Goal: Connect with others: Connect with others

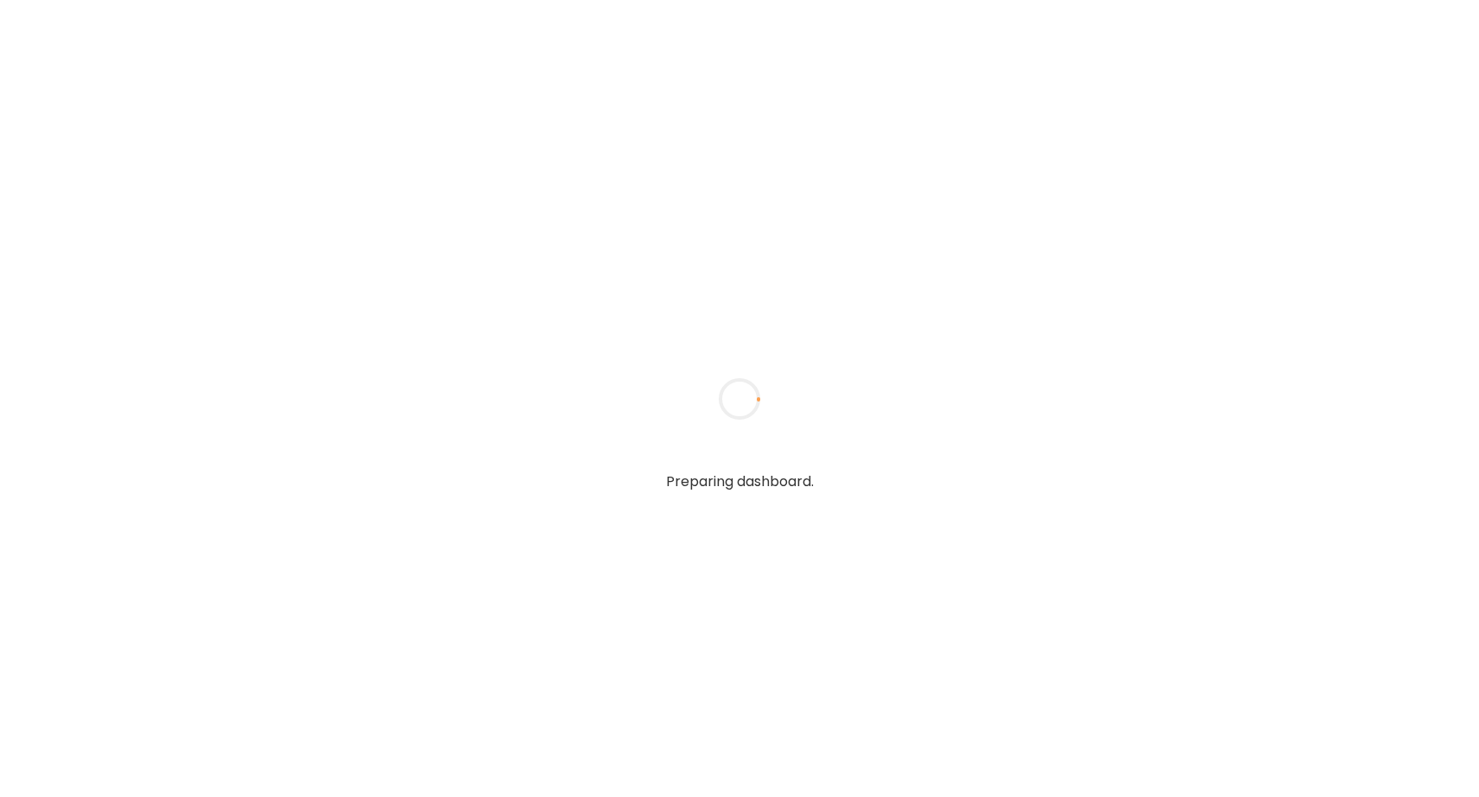
type textarea "**********"
type input "**********"
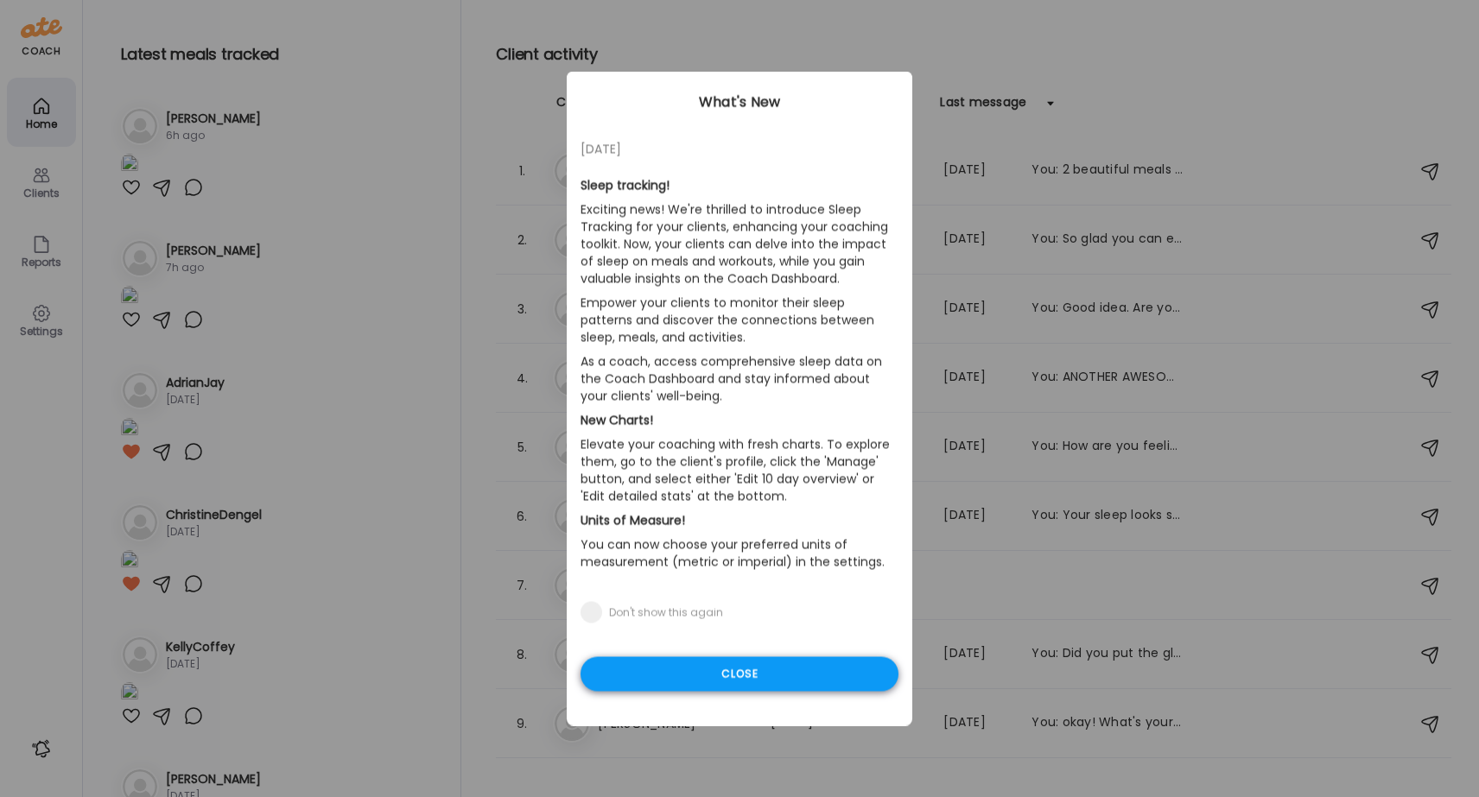
click at [755, 664] on div "Close" at bounding box center [739, 674] width 318 height 35
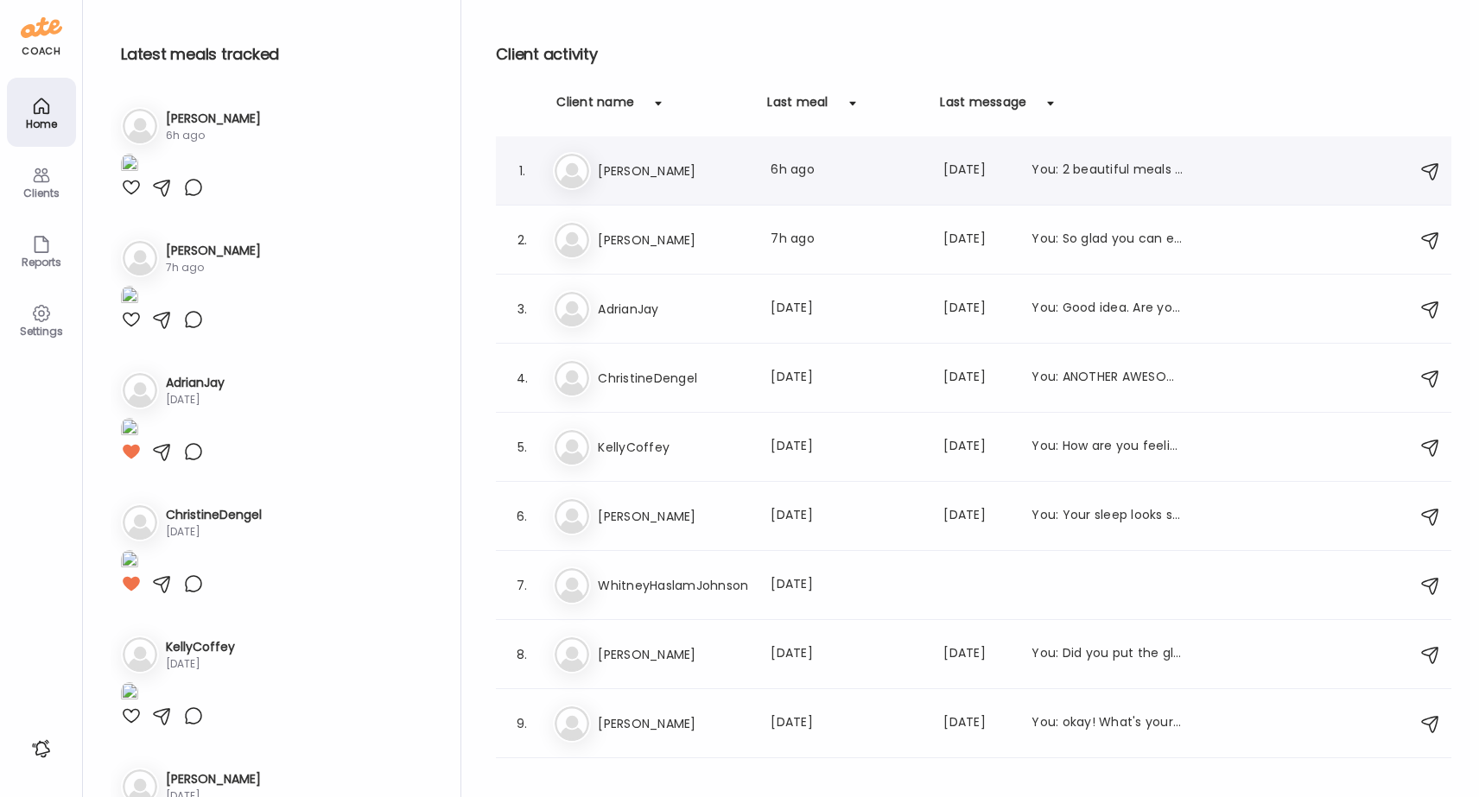
click at [615, 148] on div "1. De [PERSON_NAME] Last meal: 6h ago Last message: [DATE] You: 2 beautiful mea…" at bounding box center [973, 170] width 955 height 69
click at [611, 173] on h3 "[PERSON_NAME]" at bounding box center [674, 171] width 152 height 21
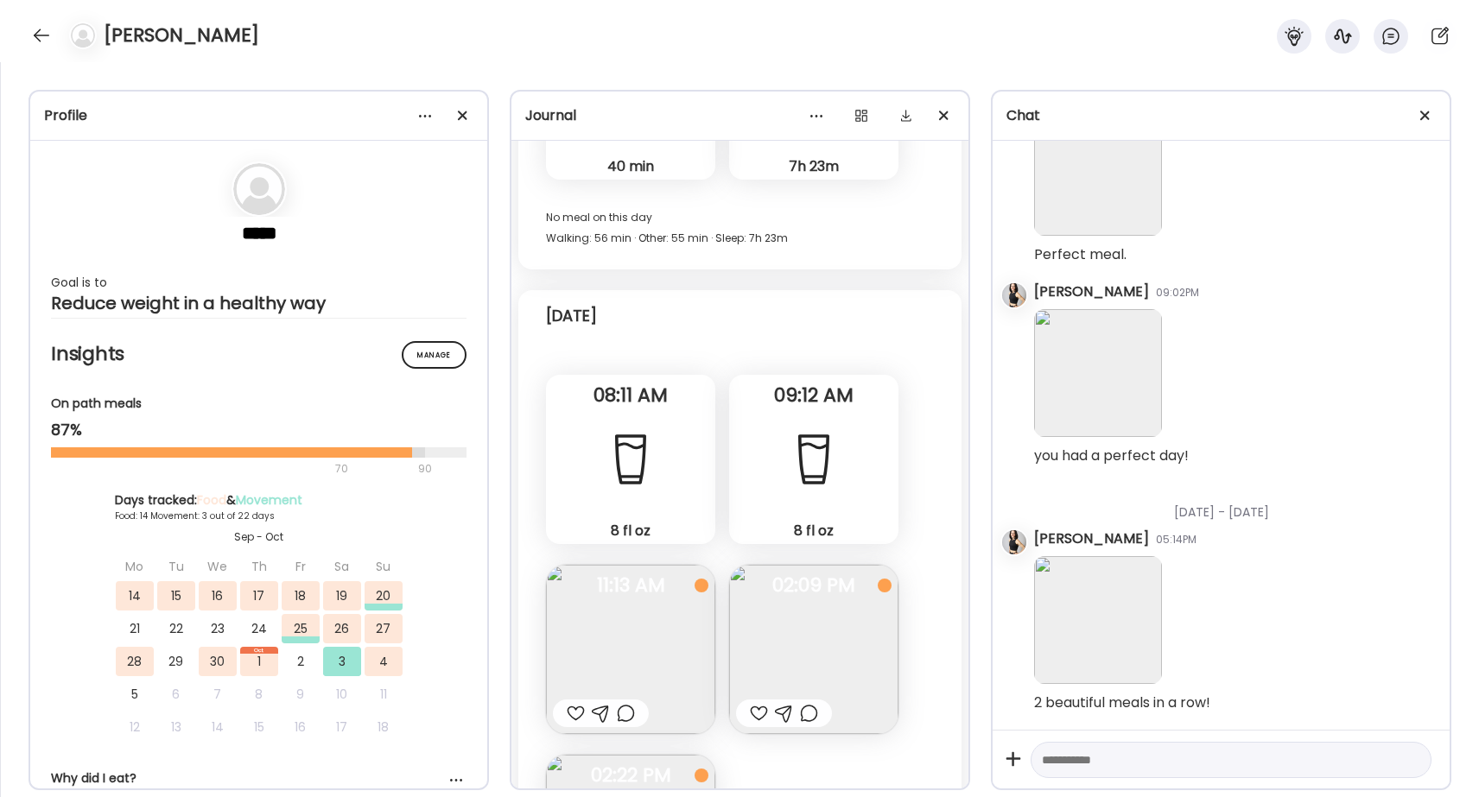
scroll to position [28313, 0]
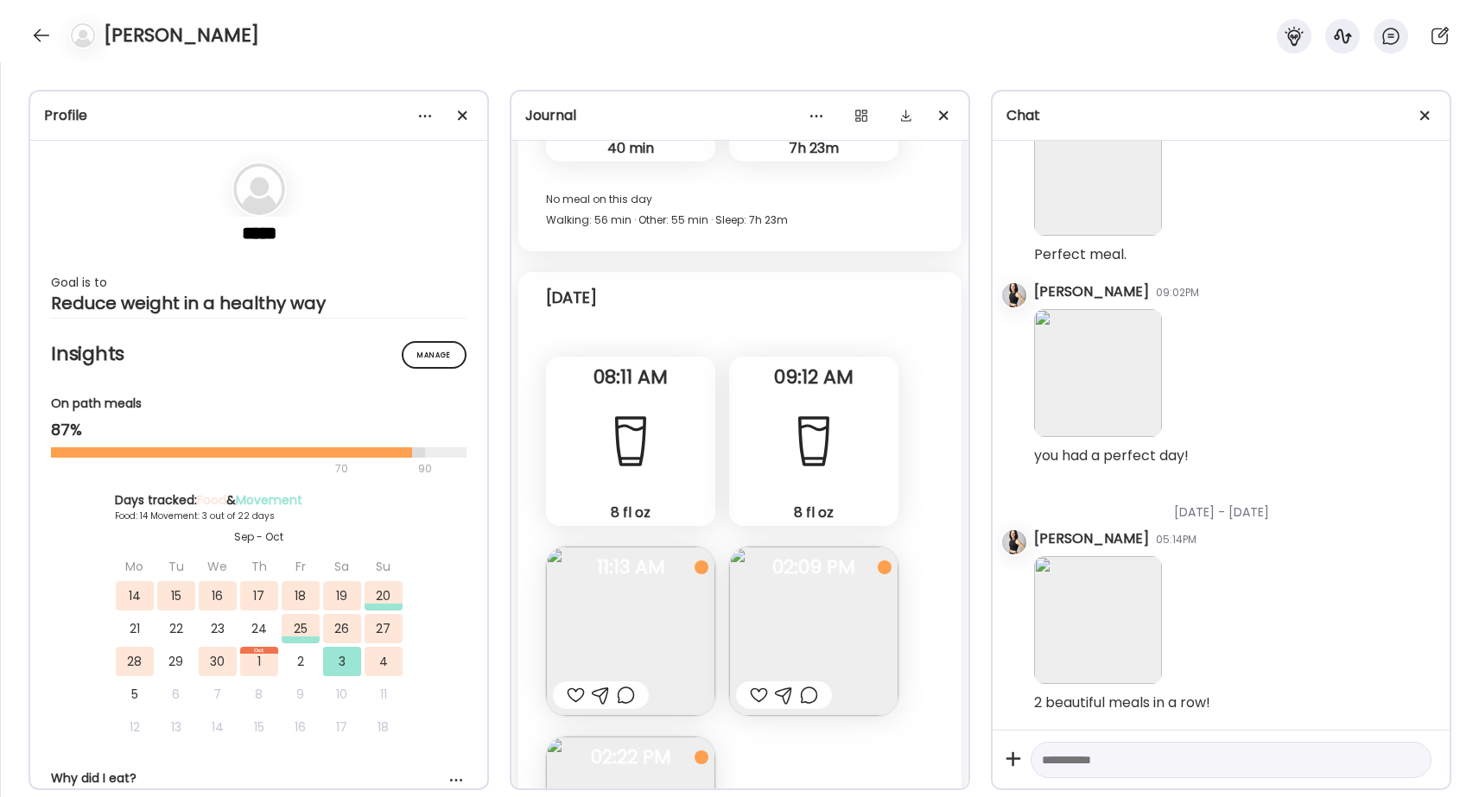
click at [613, 616] on img at bounding box center [630, 631] width 169 height 169
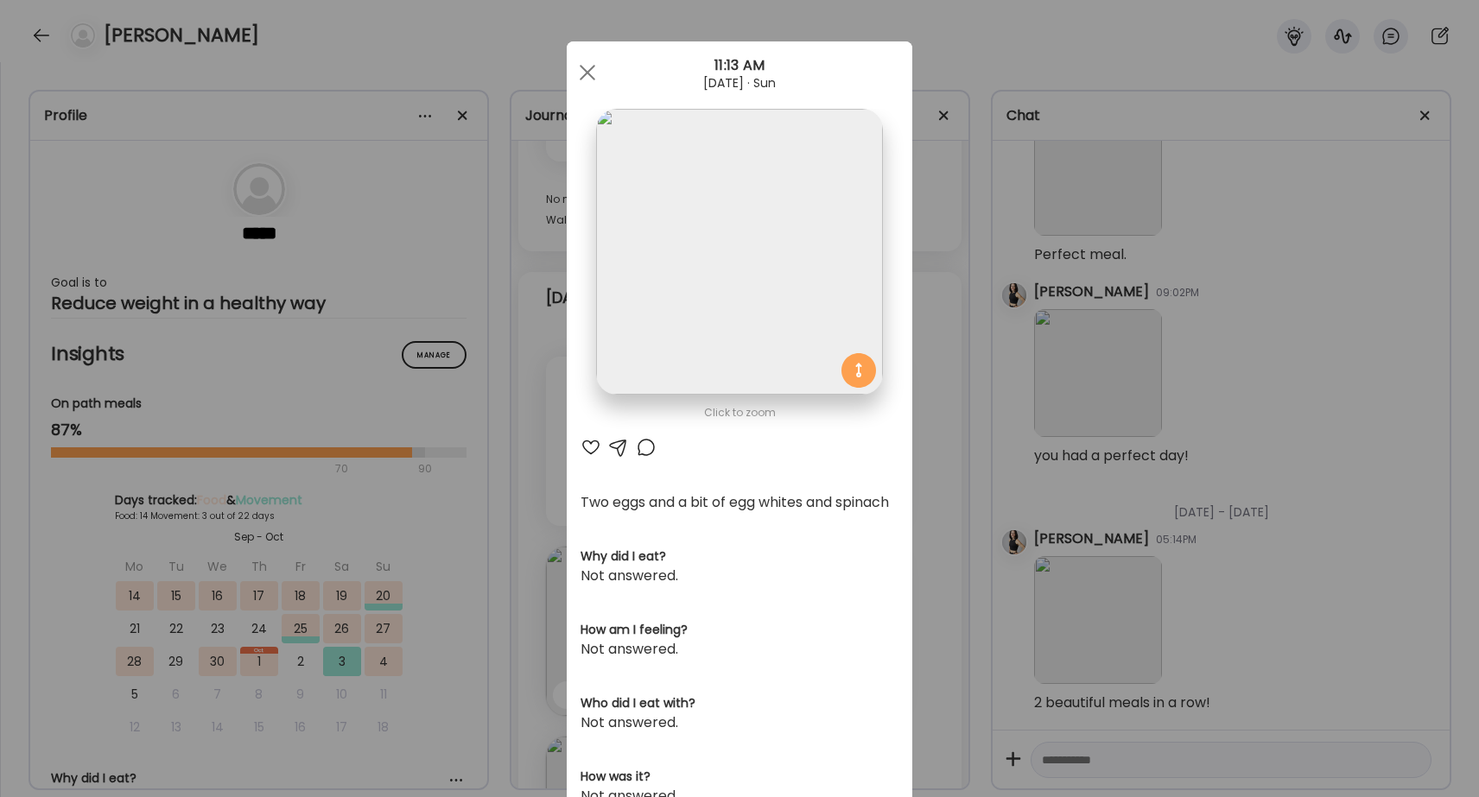
click at [588, 449] on div at bounding box center [590, 447] width 21 height 21
click at [593, 71] on div at bounding box center [587, 72] width 35 height 35
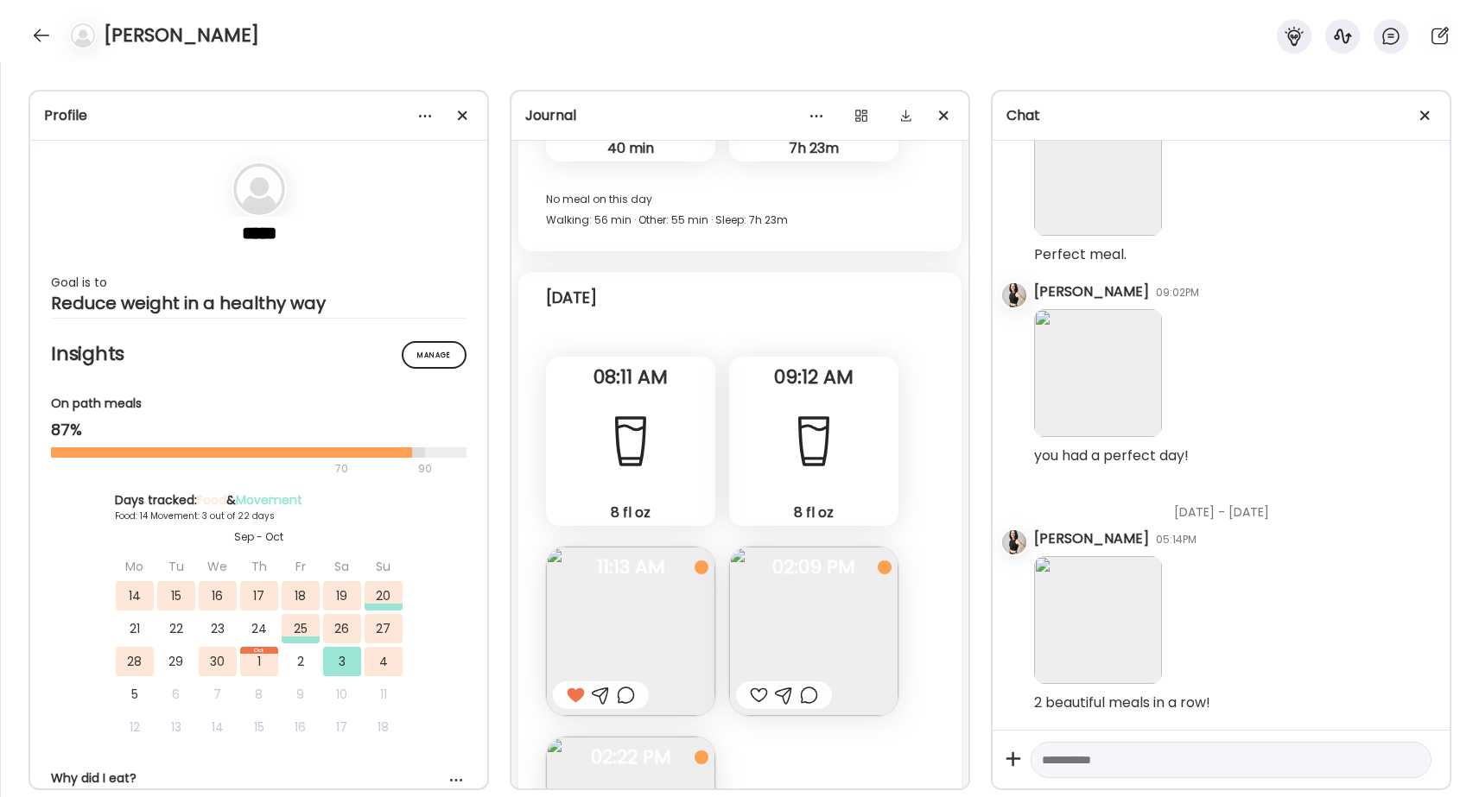
scroll to position [28461, 0]
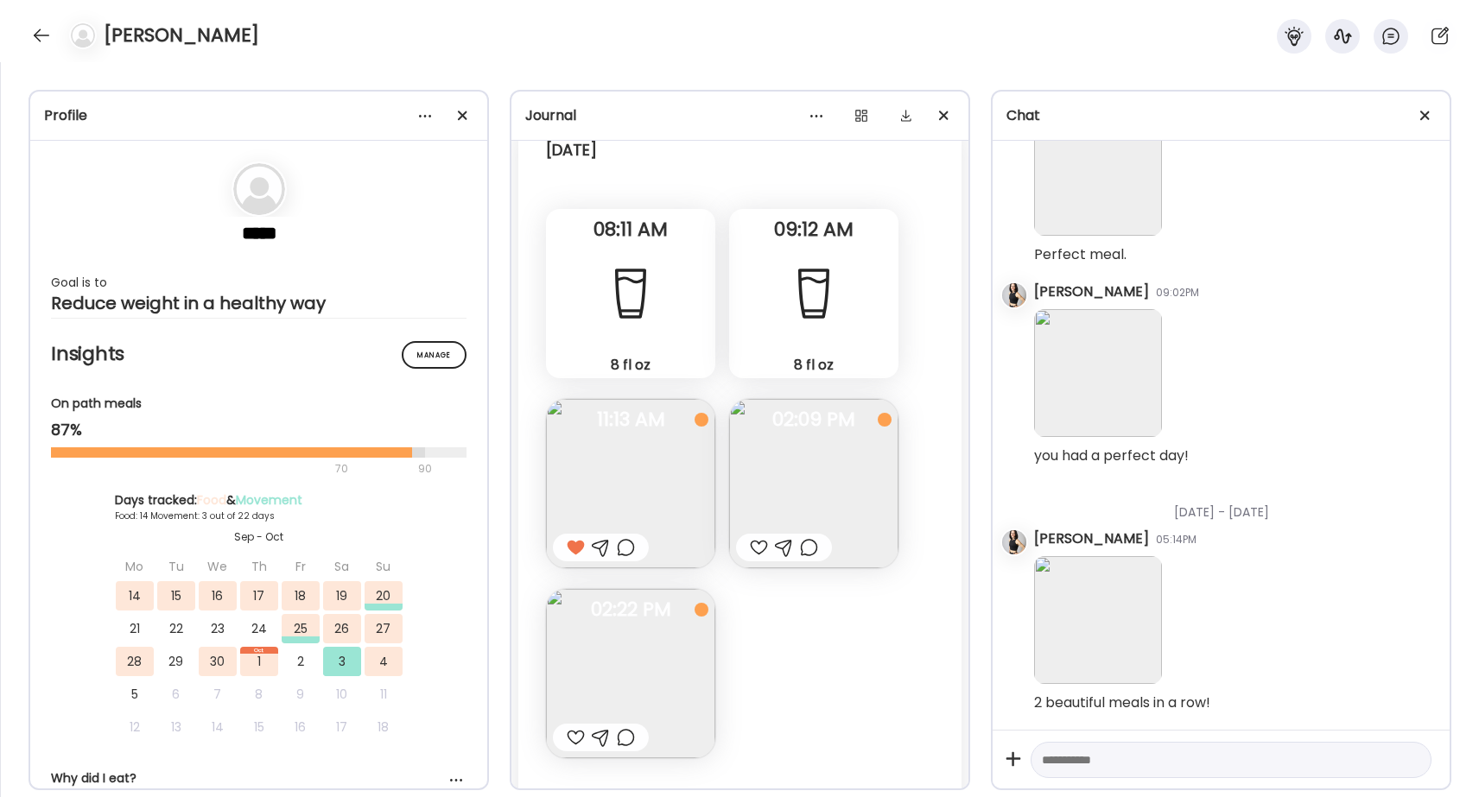
click at [799, 478] on img at bounding box center [813, 483] width 169 height 169
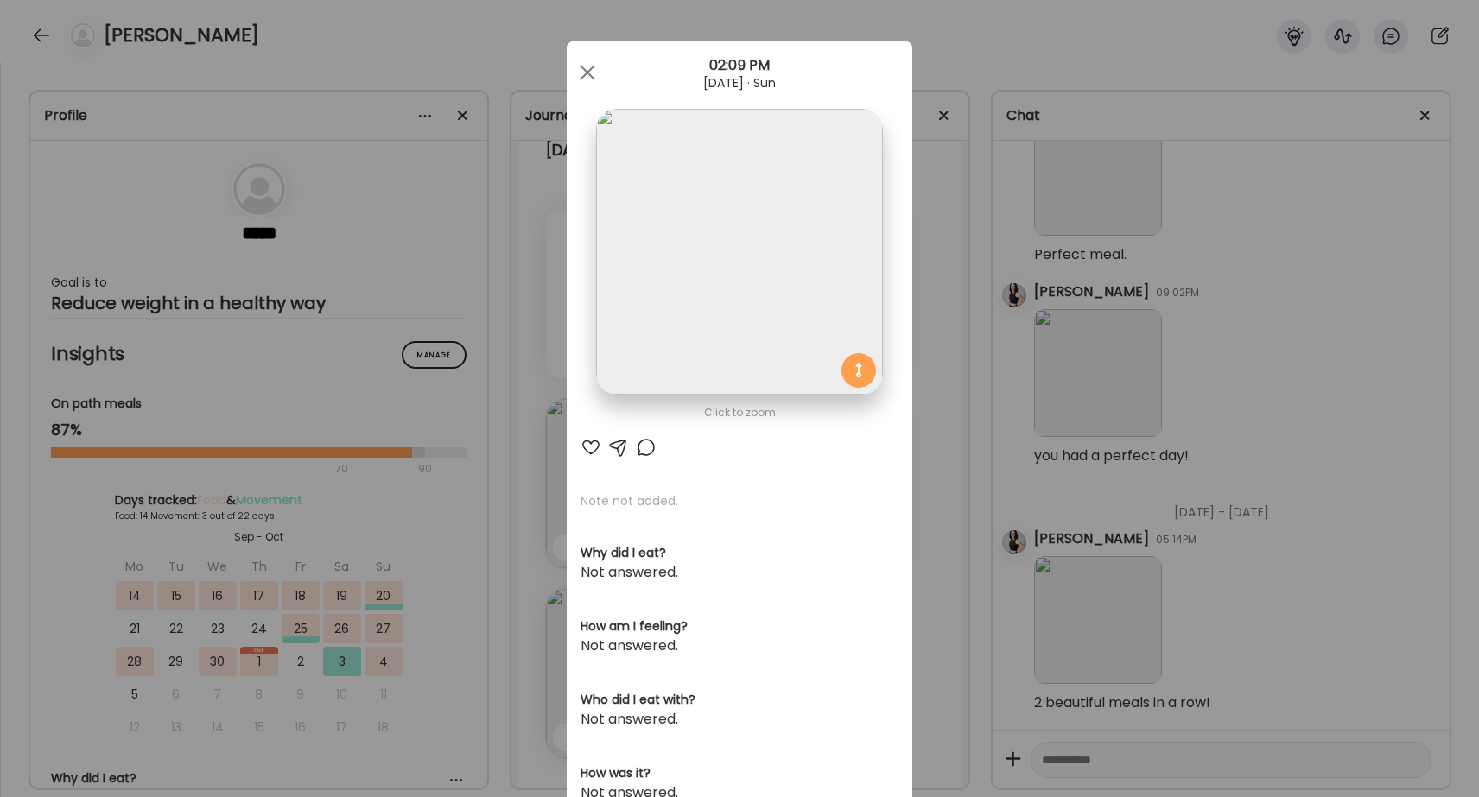
click at [589, 447] on div at bounding box center [590, 447] width 21 height 21
click at [586, 72] on span at bounding box center [588, 73] width 16 height 16
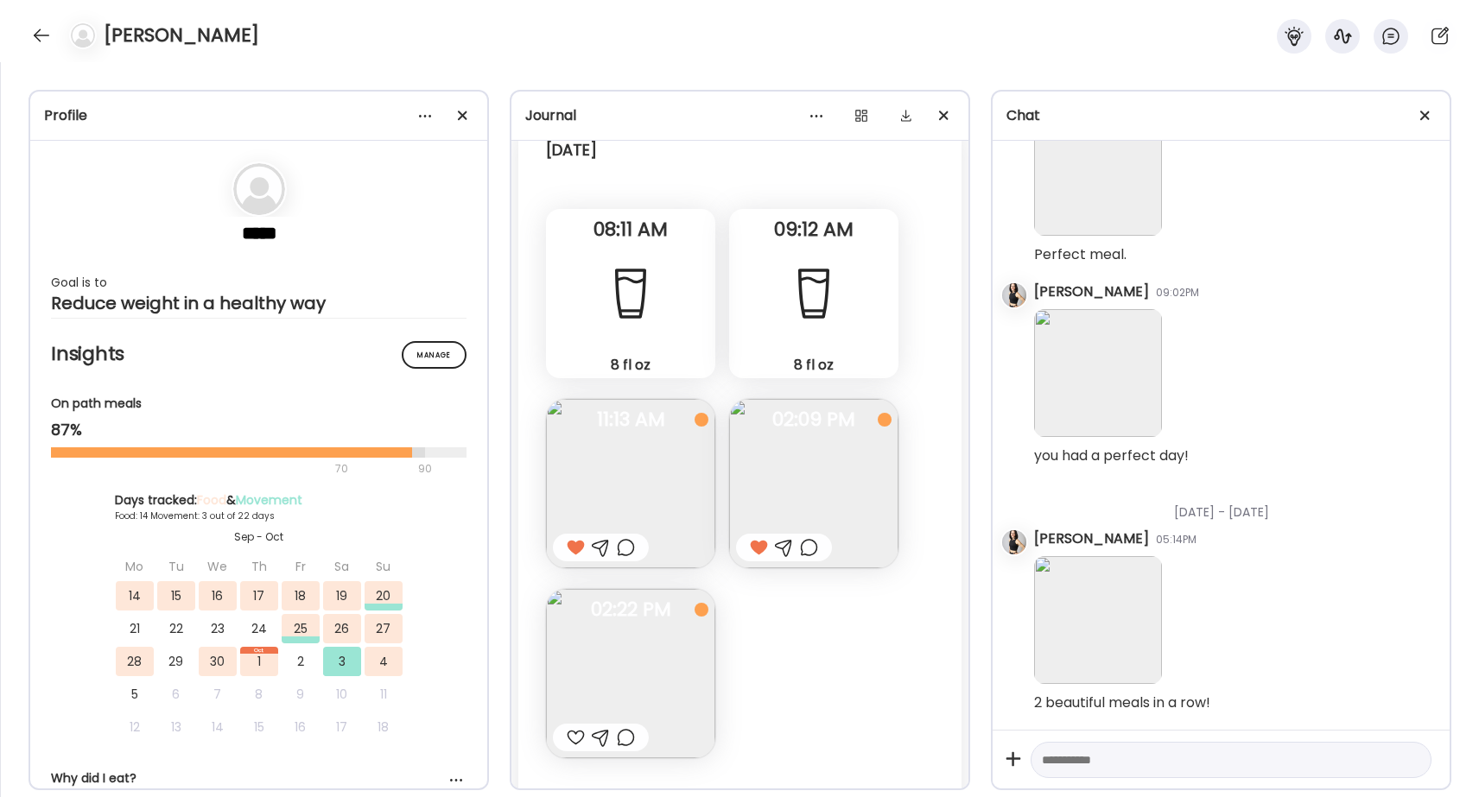
click at [584, 684] on img at bounding box center [630, 673] width 169 height 169
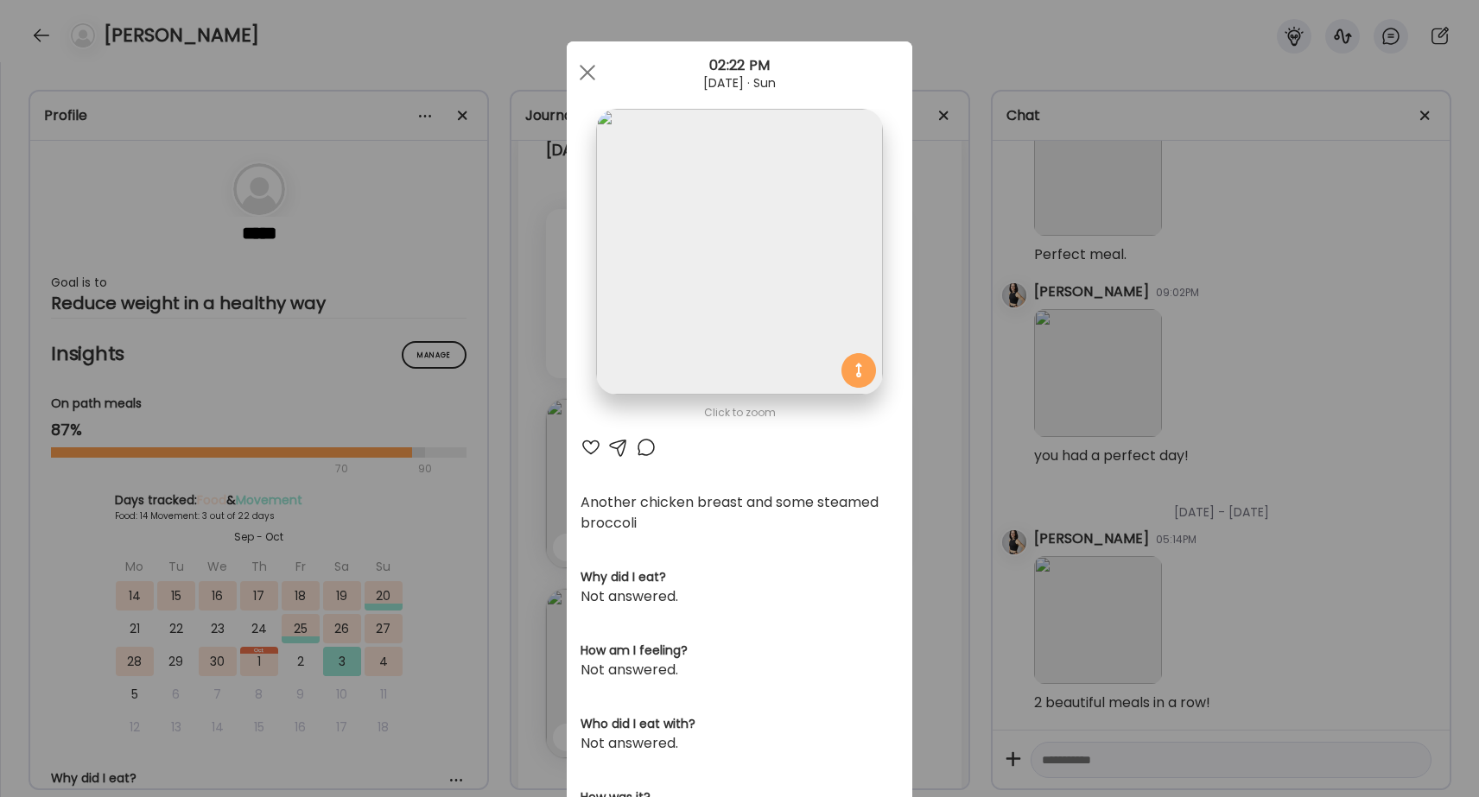
click at [599, 442] on div at bounding box center [590, 447] width 21 height 21
click at [580, 76] on div at bounding box center [587, 72] width 35 height 35
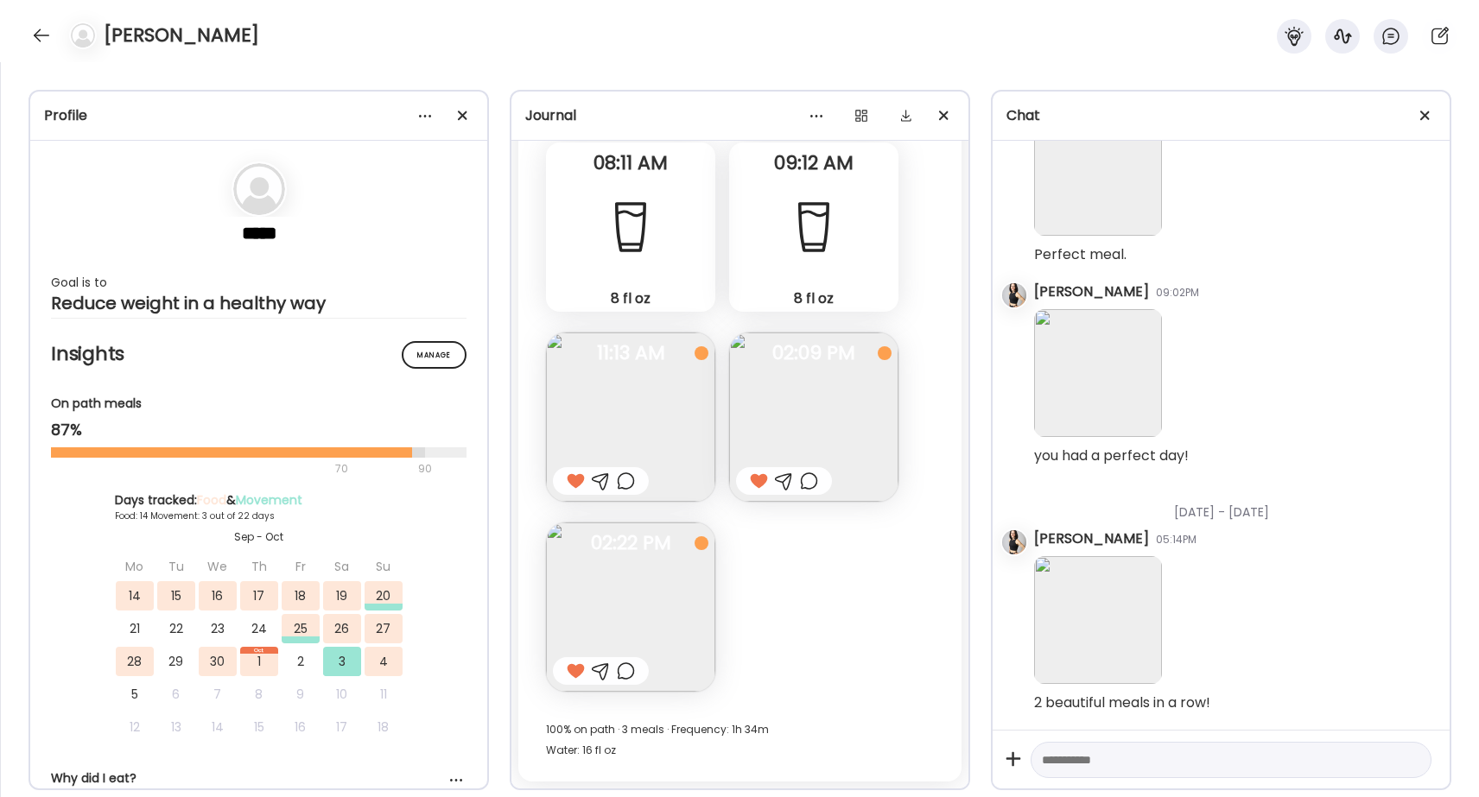
scroll to position [28527, 0]
click at [652, 551] on span "02:22 PM" at bounding box center [630, 544] width 169 height 16
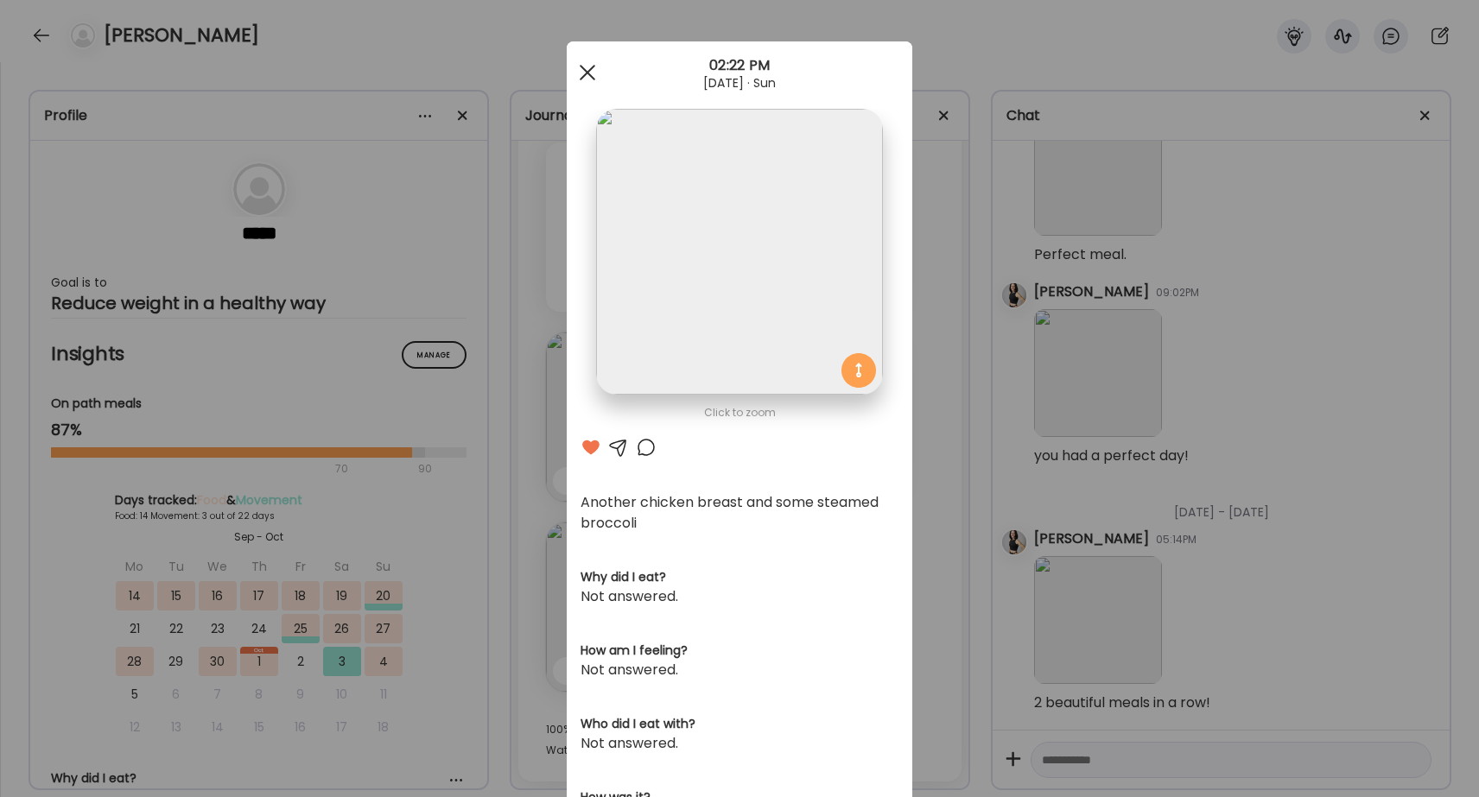
click at [597, 69] on div at bounding box center [587, 72] width 35 height 35
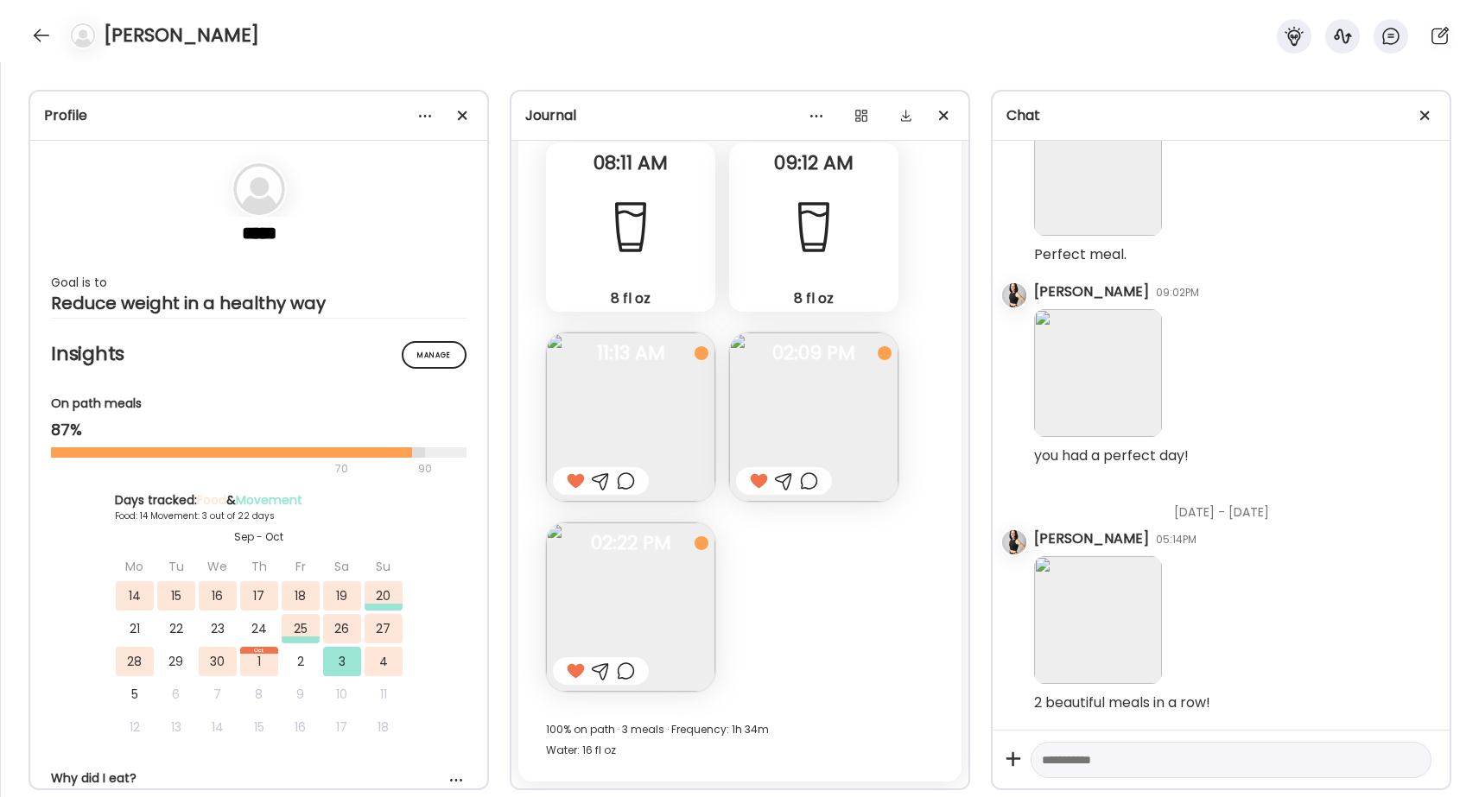
click at [604, 636] on img at bounding box center [630, 607] width 169 height 169
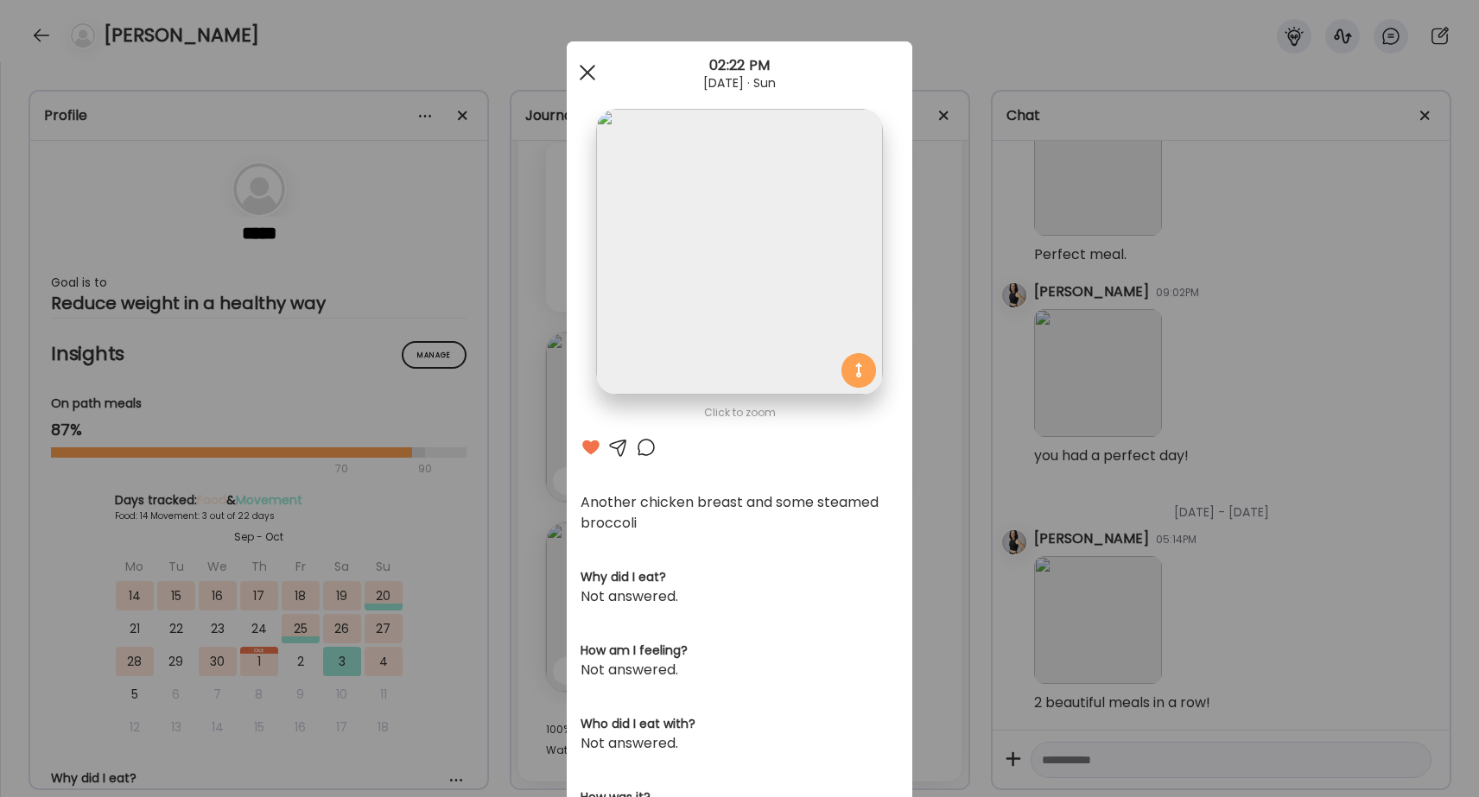
click at [583, 61] on div at bounding box center [587, 72] width 35 height 35
